Goal: Task Accomplishment & Management: Complete application form

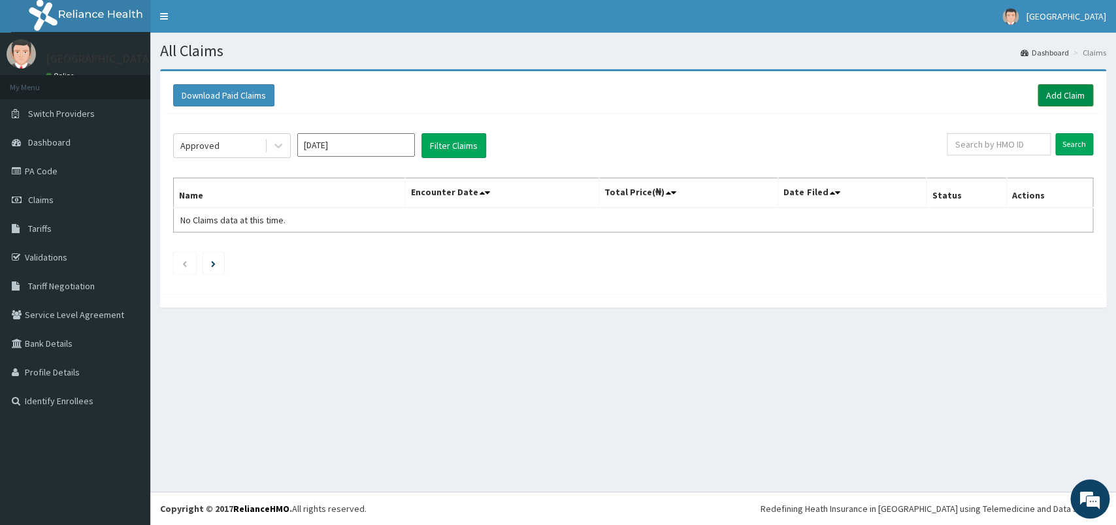
click at [1055, 97] on link "Add Claim" at bounding box center [1065, 95] width 56 height 22
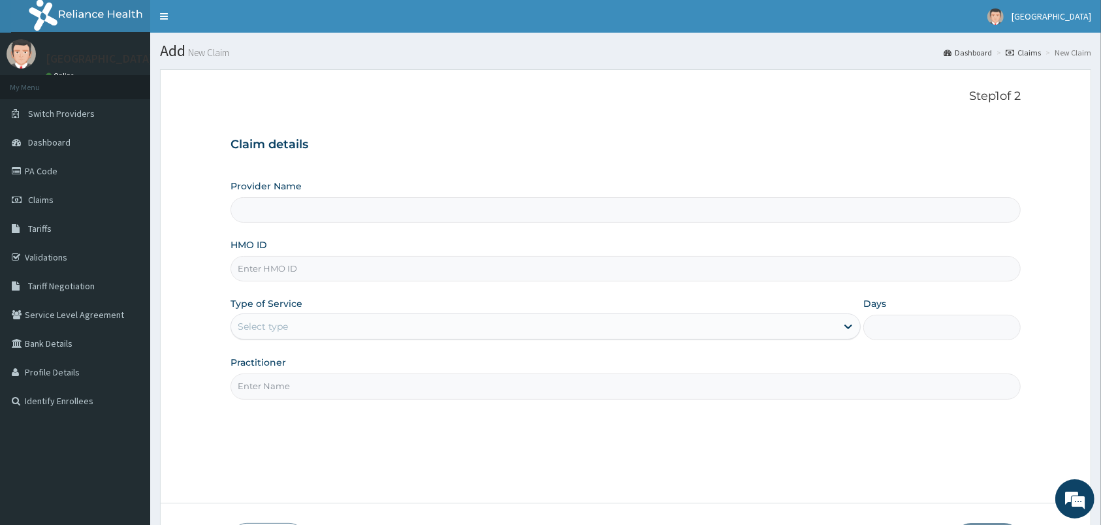
click at [345, 276] on input "HMO ID" at bounding box center [626, 268] width 790 height 25
type input "max/10002/b"
click at [419, 327] on div "Select type" at bounding box center [533, 326] width 605 height 21
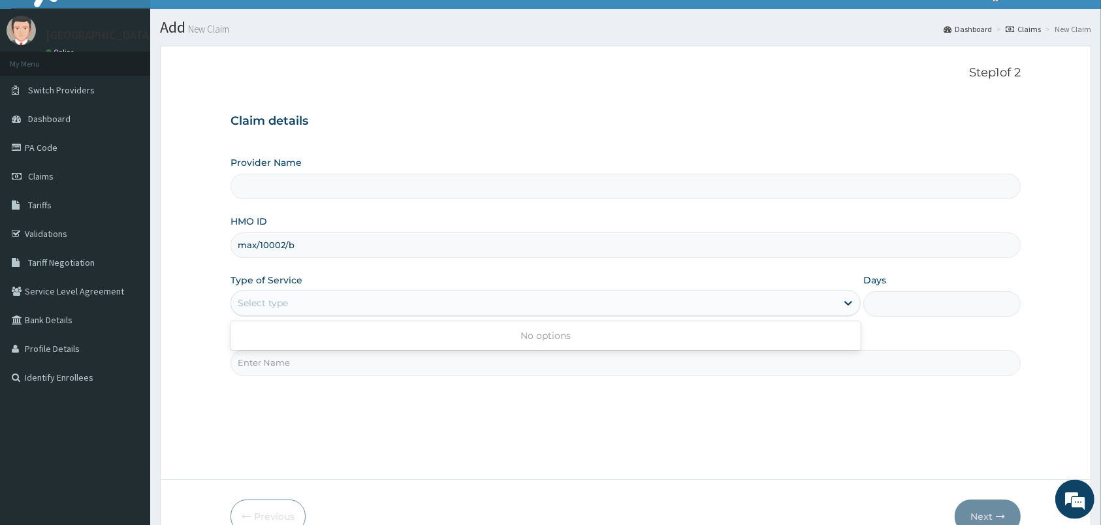
scroll to position [27, 0]
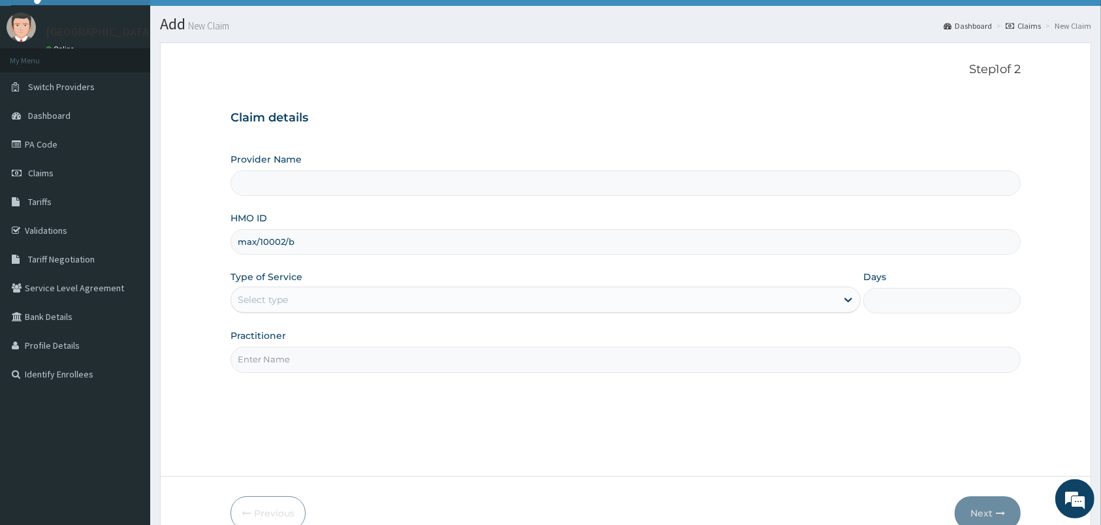
click at [434, 187] on input "Provider Name" at bounding box center [626, 182] width 790 height 25
click at [401, 306] on div "Select type" at bounding box center [533, 299] width 605 height 21
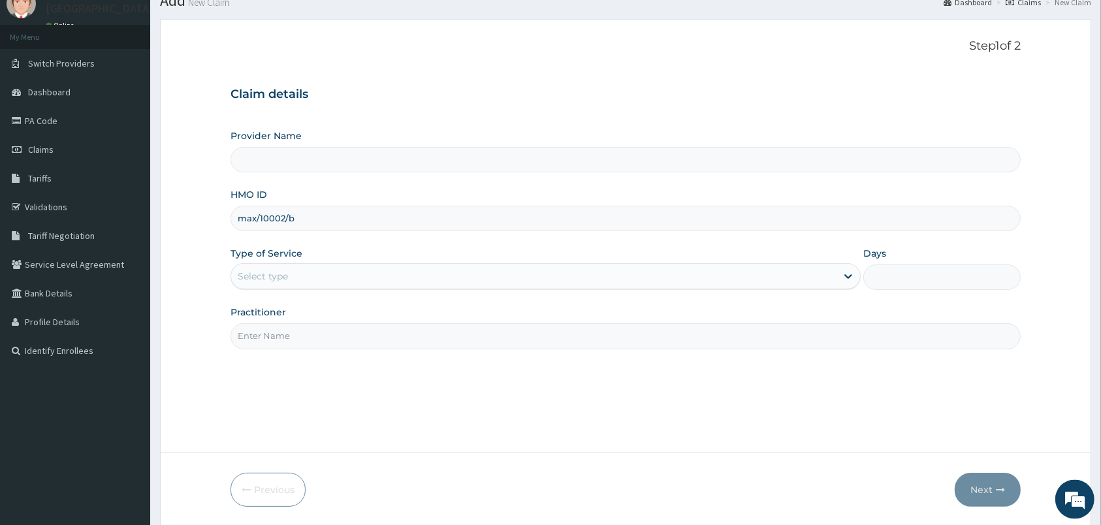
scroll to position [0, 0]
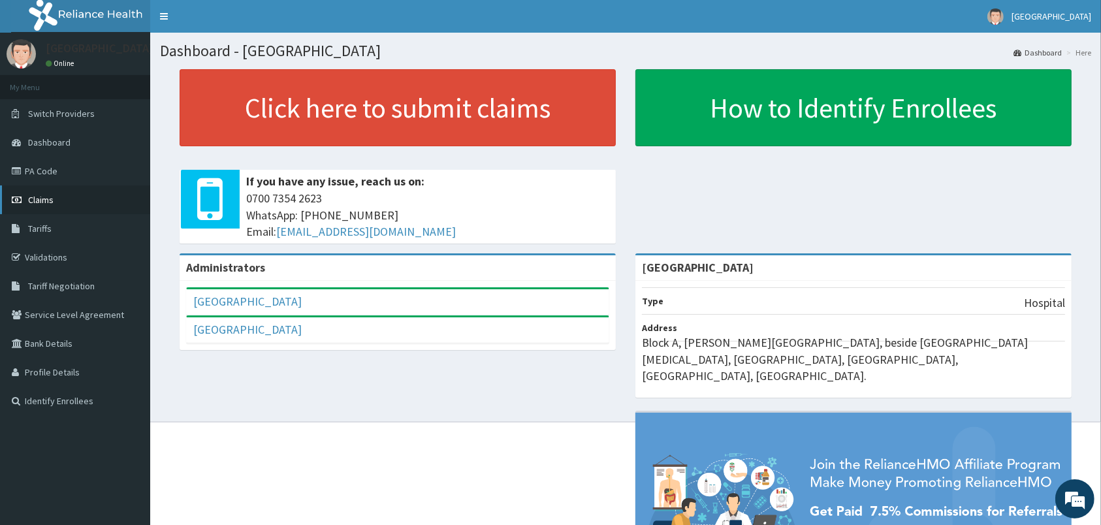
click at [35, 204] on span "Claims" at bounding box center [40, 200] width 25 height 12
